Goal: Find specific page/section: Find specific page/section

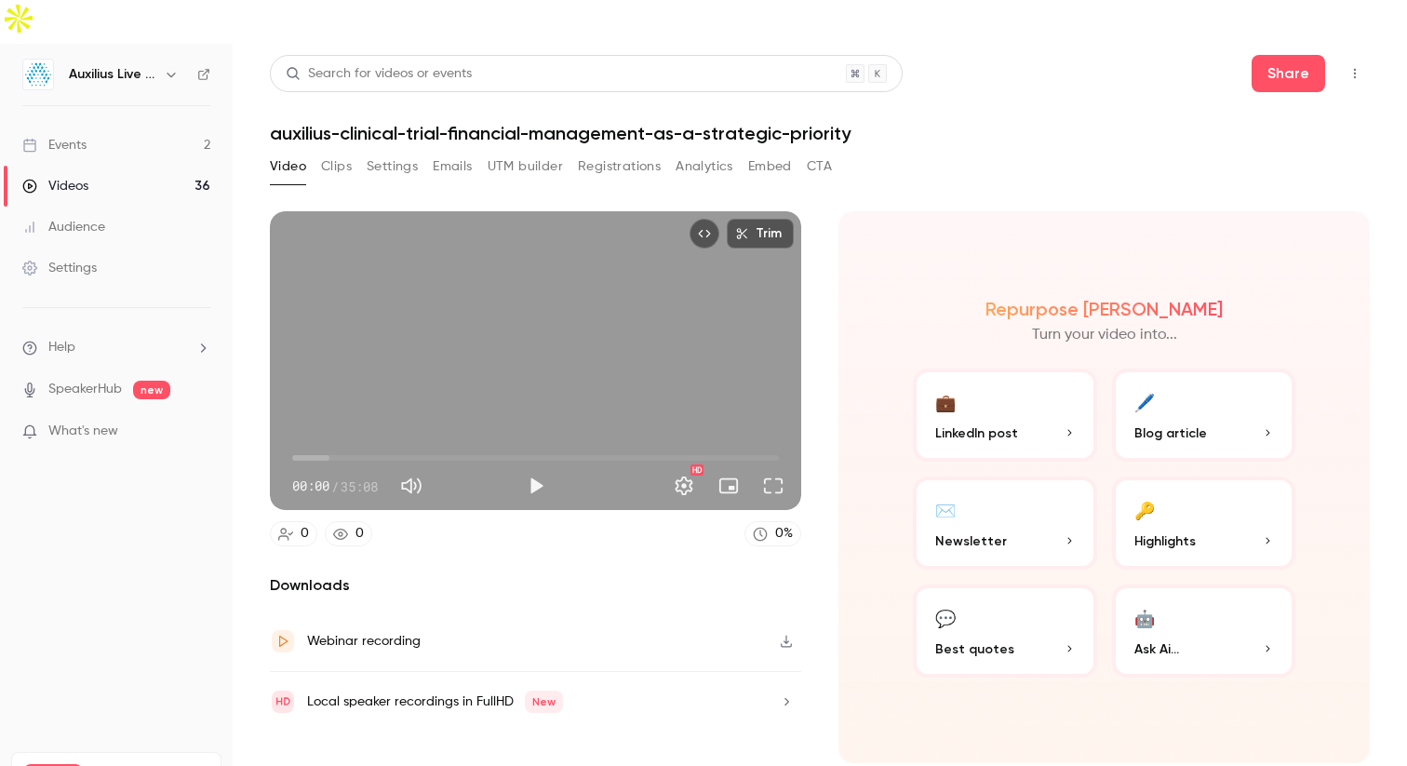
click at [151, 125] on link "Events 2" at bounding box center [116, 145] width 233 height 41
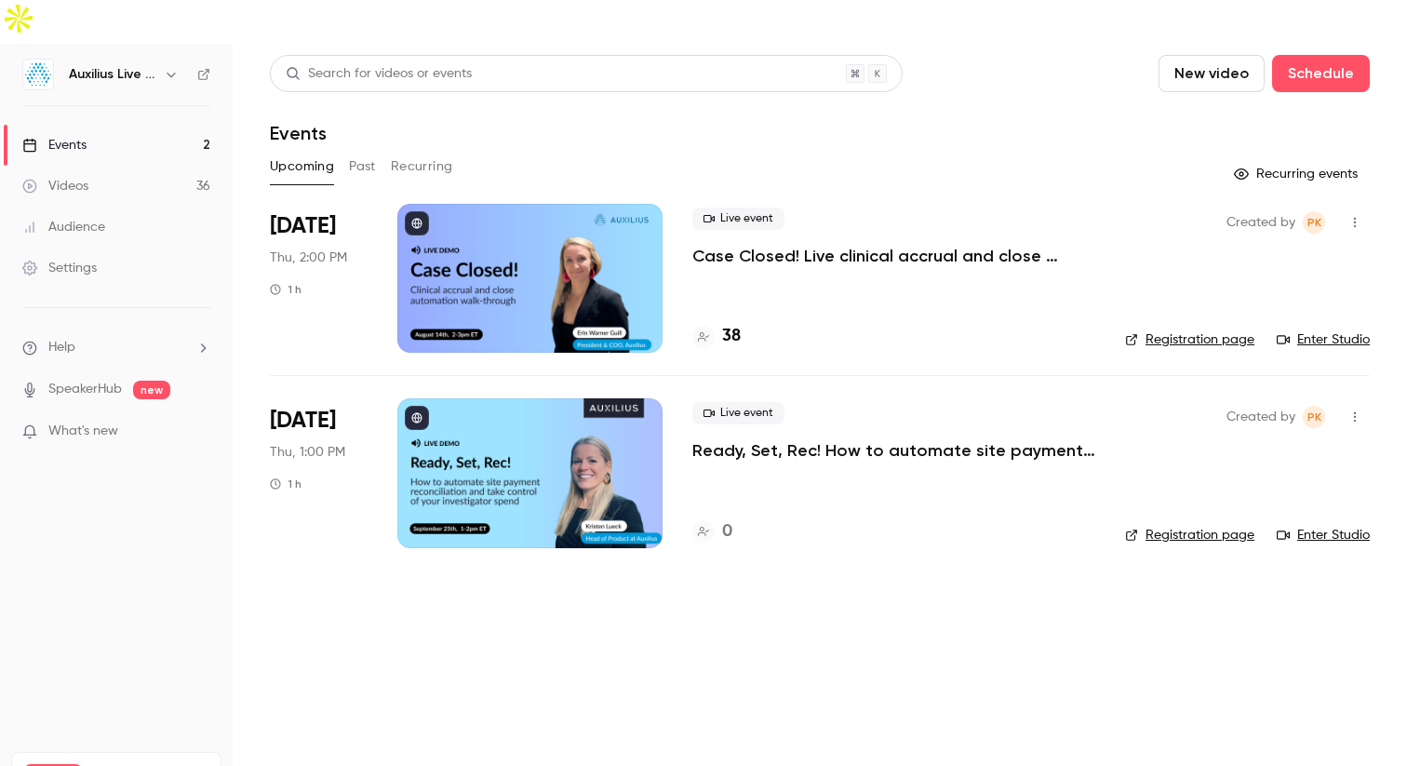
click at [431, 611] on main "Search for videos or events New video Schedule Events Upcoming Past Recurring R…" at bounding box center [820, 427] width 1175 height 766
click at [478, 266] on div at bounding box center [529, 278] width 265 height 149
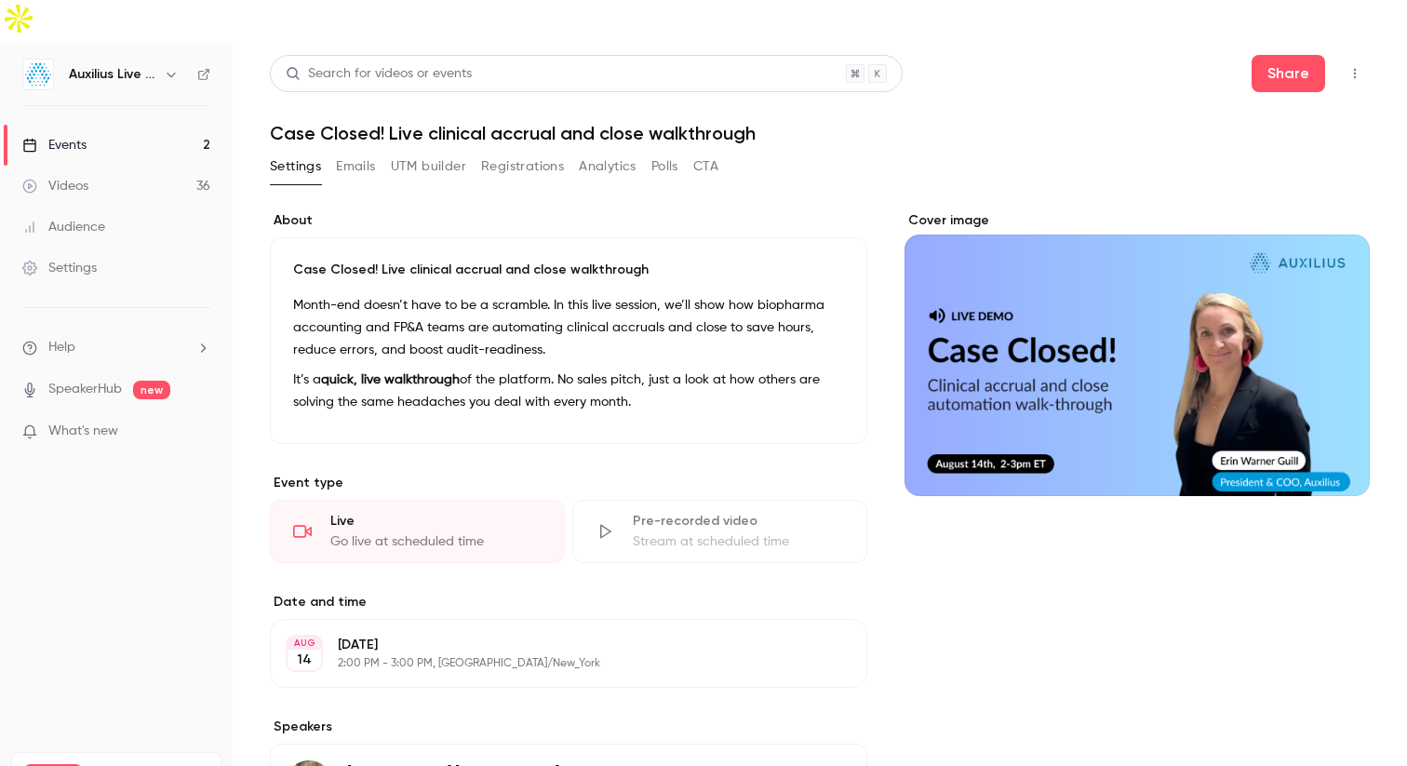
click at [536, 152] on button "Registrations" at bounding box center [522, 167] width 83 height 30
